Goal: Information Seeking & Learning: Learn about a topic

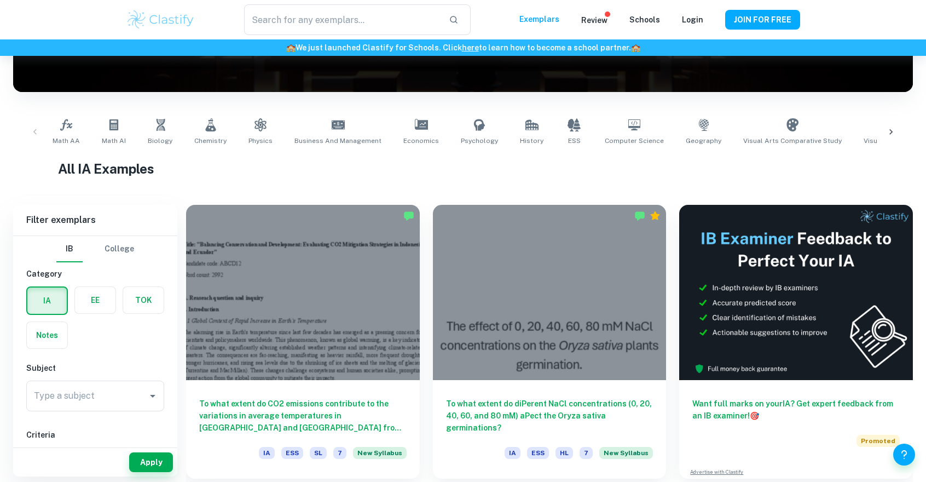
scroll to position [164, 0]
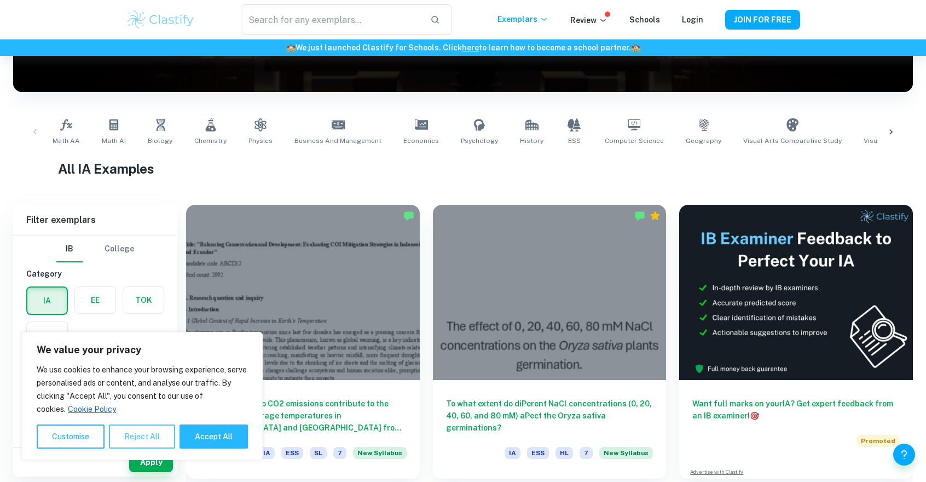
click at [153, 437] on button "Reject All" at bounding box center [142, 436] width 66 height 24
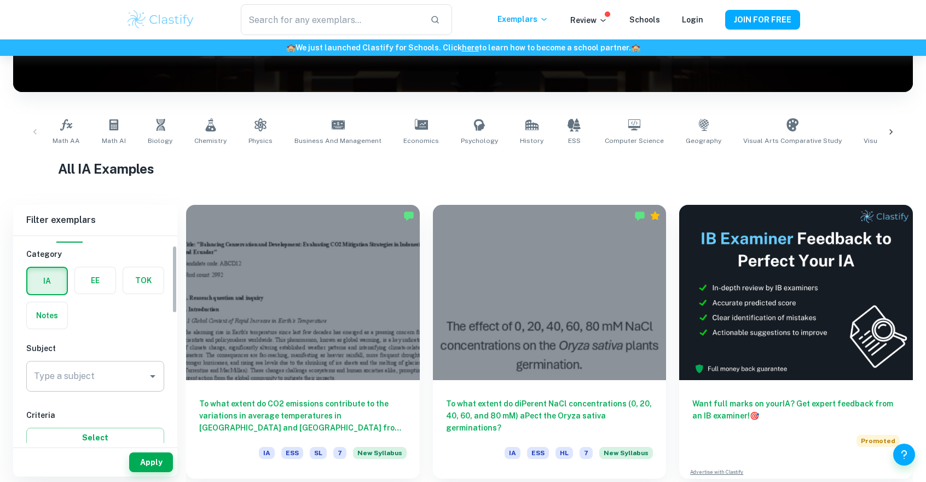
scroll to position [109, 0]
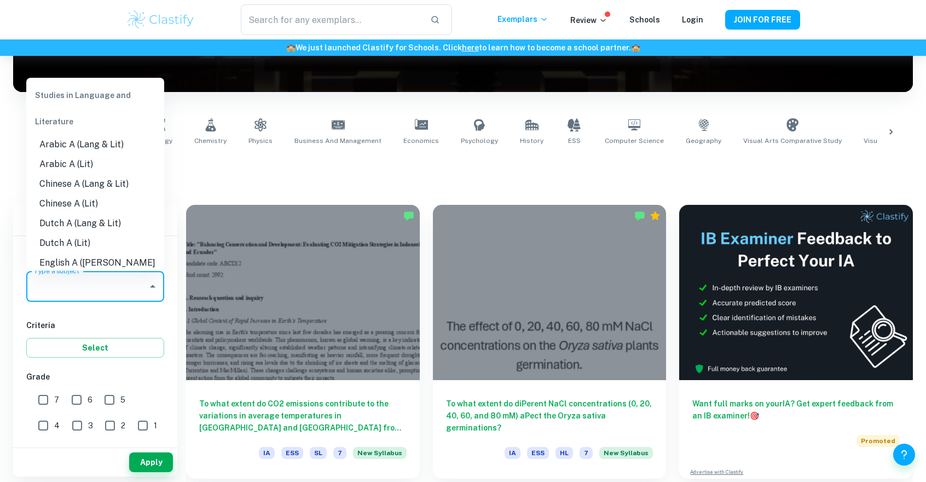
click at [104, 296] on input "Type a subject" at bounding box center [87, 286] width 112 height 21
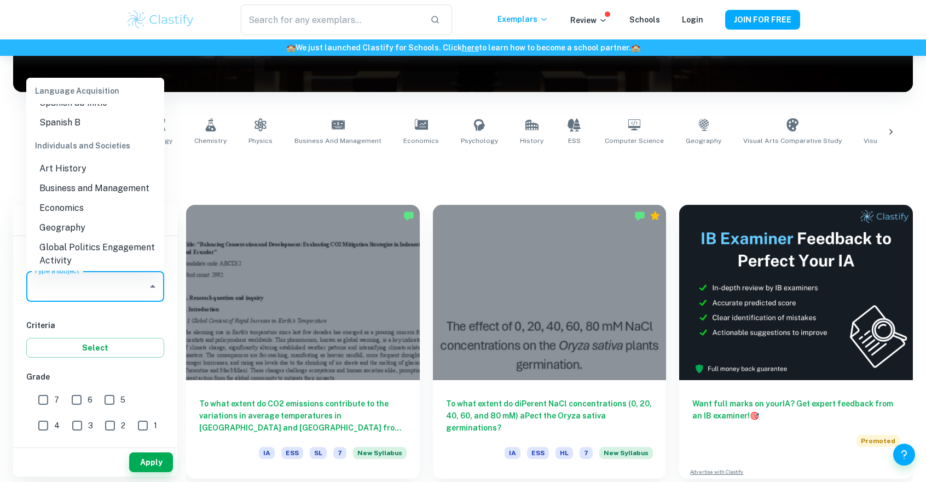
scroll to position [985, 0]
click at [94, 201] on li "Economics" at bounding box center [95, 204] width 138 height 20
type input "Economics"
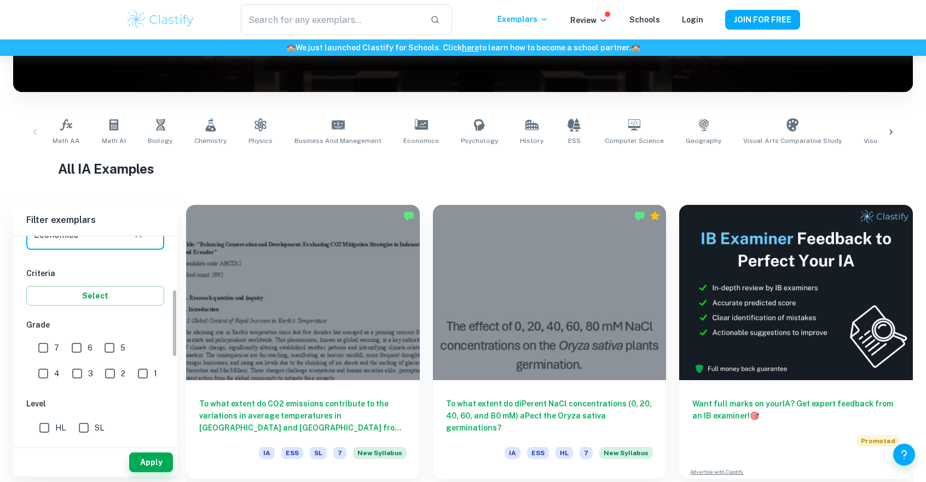
scroll to position [164, 0]
click at [82, 424] on input "SL" at bounding box center [84, 425] width 22 height 22
checkbox input "true"
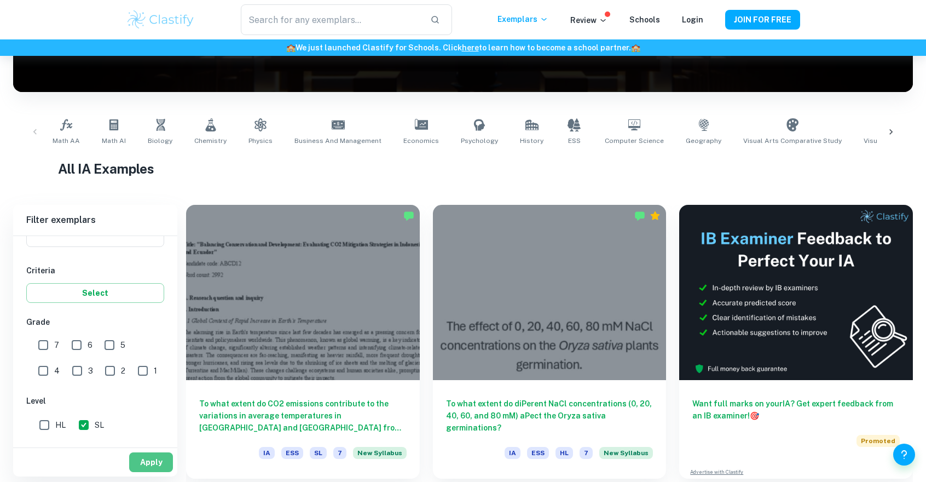
click at [139, 466] on button "Apply" at bounding box center [151, 462] width 44 height 20
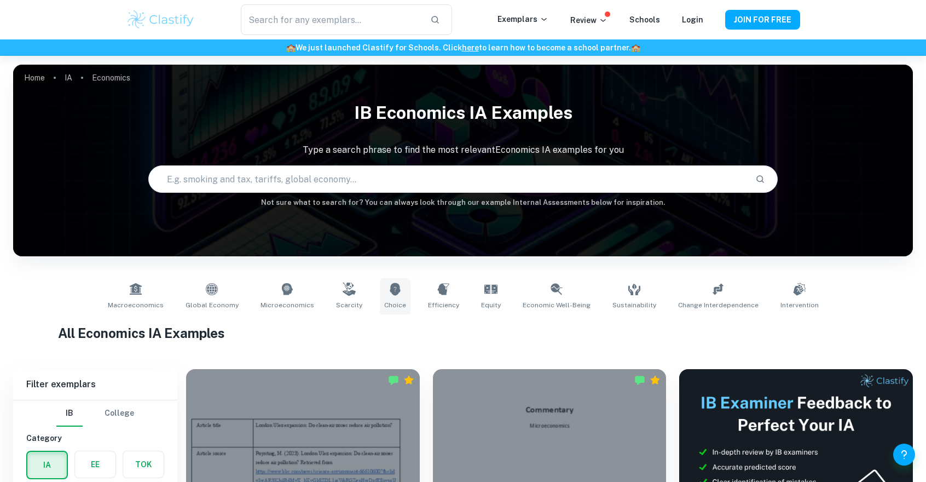
scroll to position [274, 0]
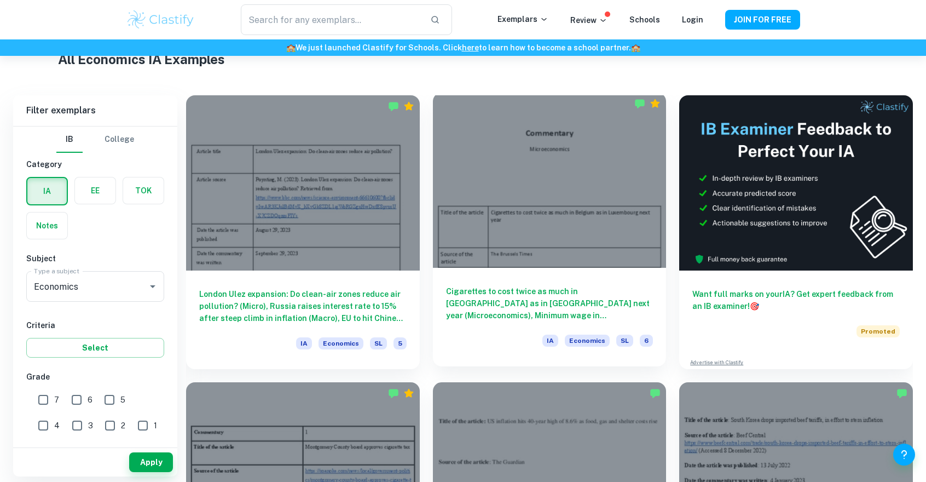
click at [586, 197] on div at bounding box center [550, 180] width 234 height 175
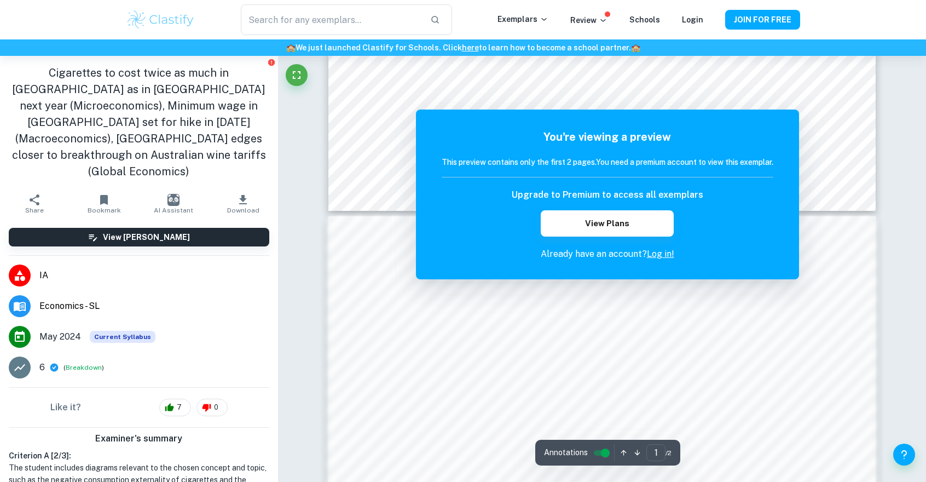
scroll to position [448, 0]
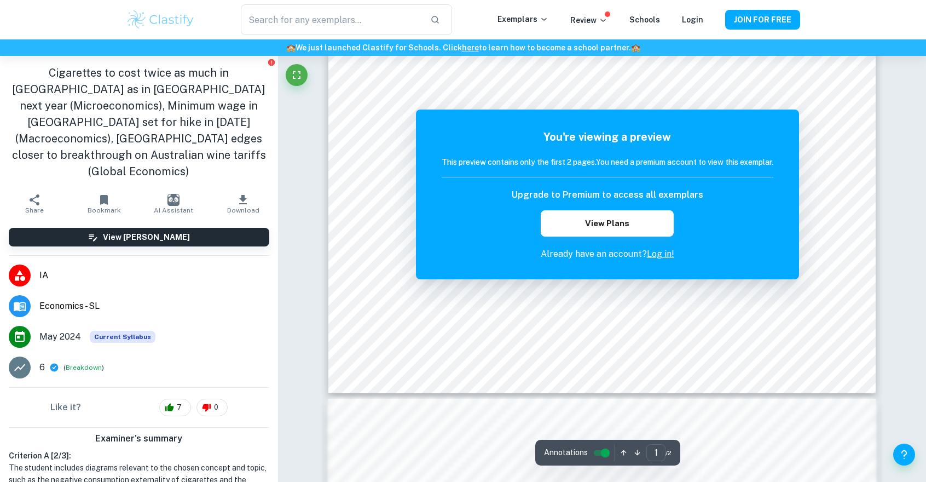
click at [660, 251] on link "Log in!" at bounding box center [660, 254] width 27 height 10
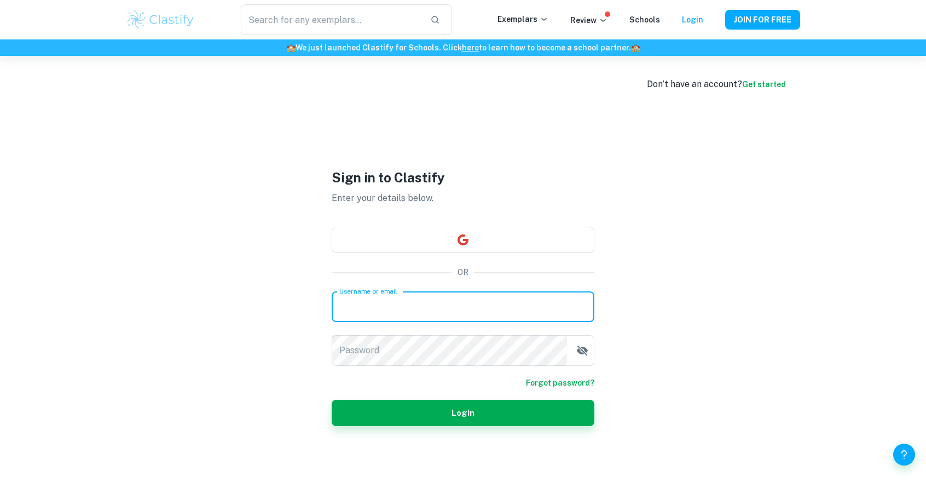
click at [445, 307] on input "Username or email" at bounding box center [463, 306] width 263 height 31
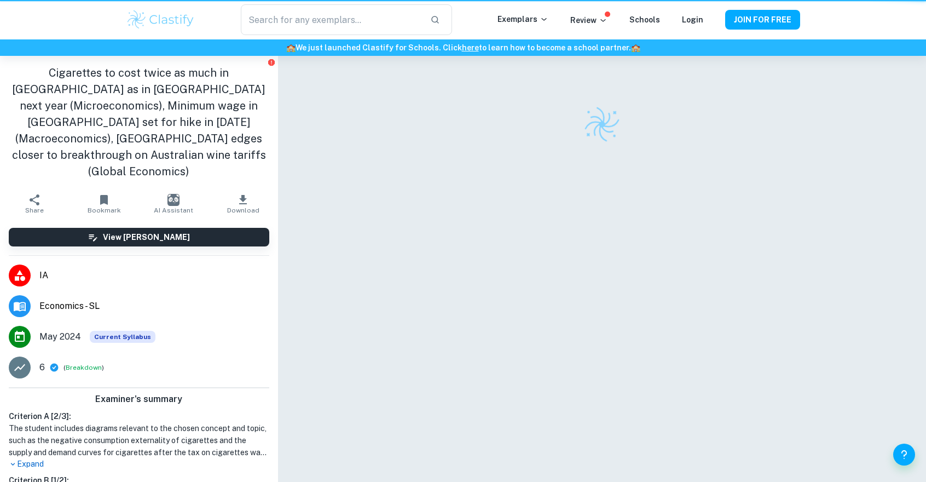
scroll to position [56, 0]
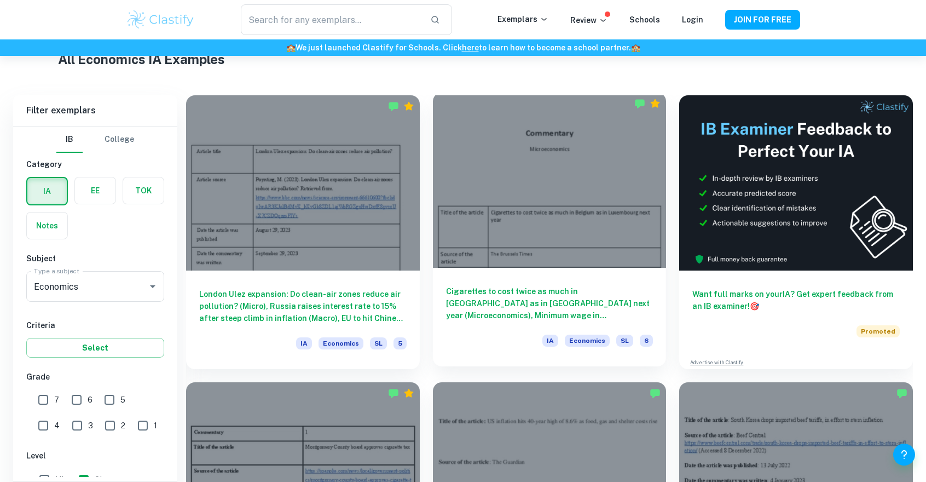
scroll to position [493, 0]
